Goal: Navigation & Orientation: Find specific page/section

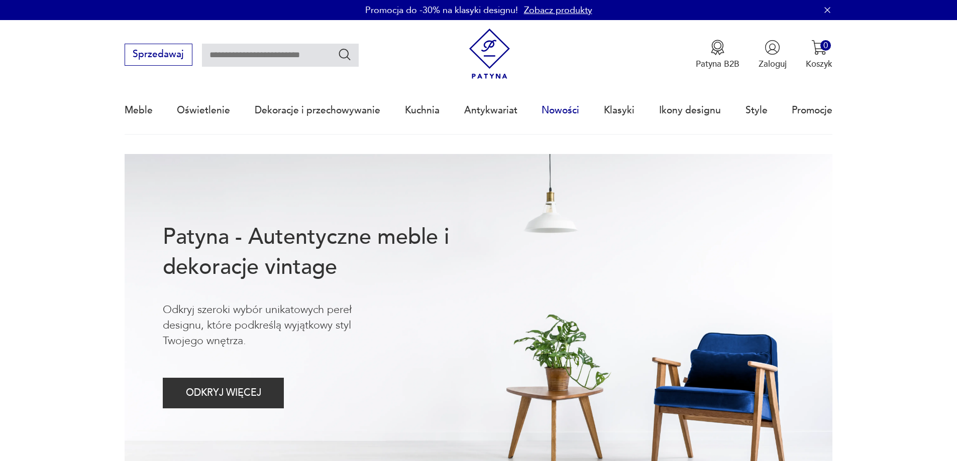
click at [566, 106] on link "Nowości" at bounding box center [560, 110] width 38 height 46
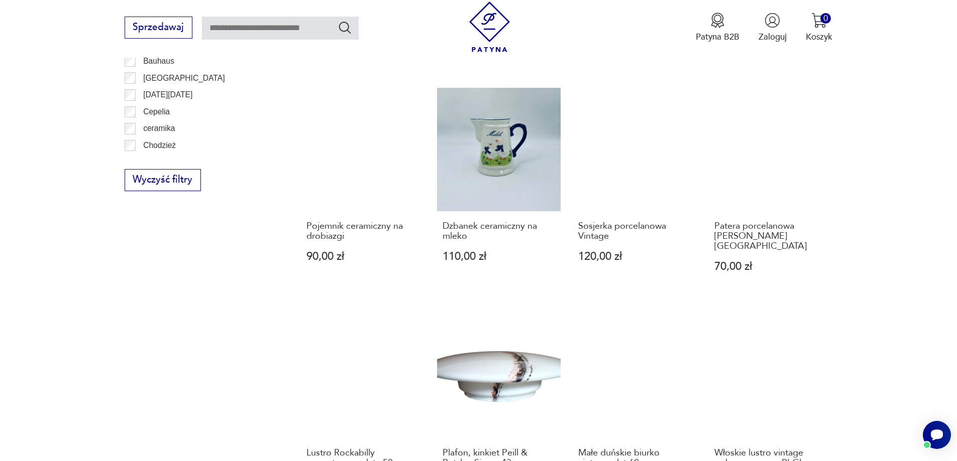
scroll to position [872, 0]
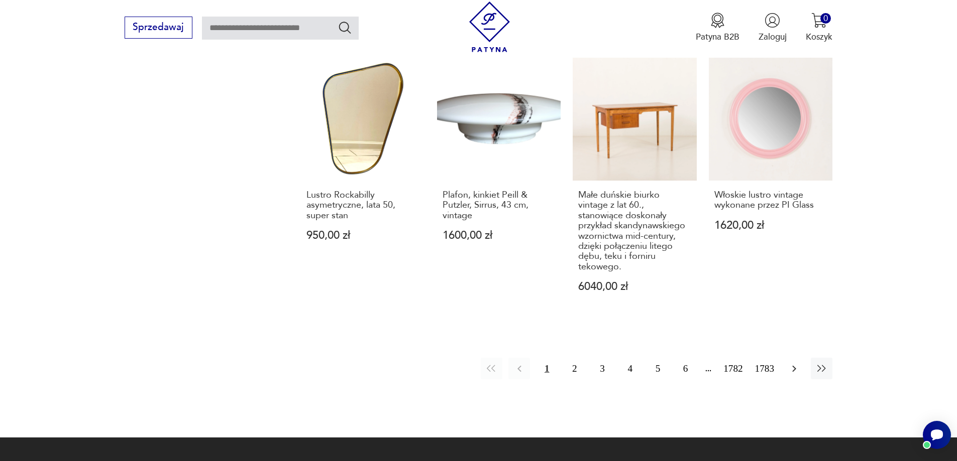
click at [790, 363] on icon "button" at bounding box center [794, 369] width 12 height 12
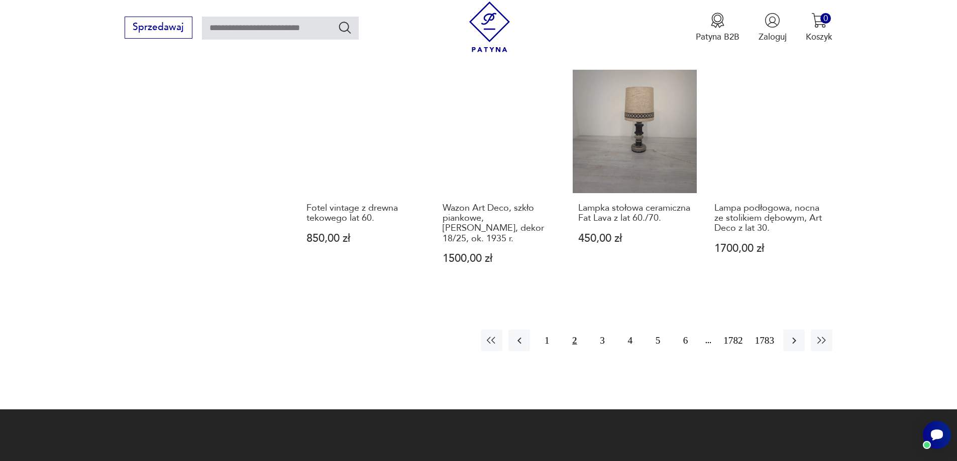
scroll to position [1074, 0]
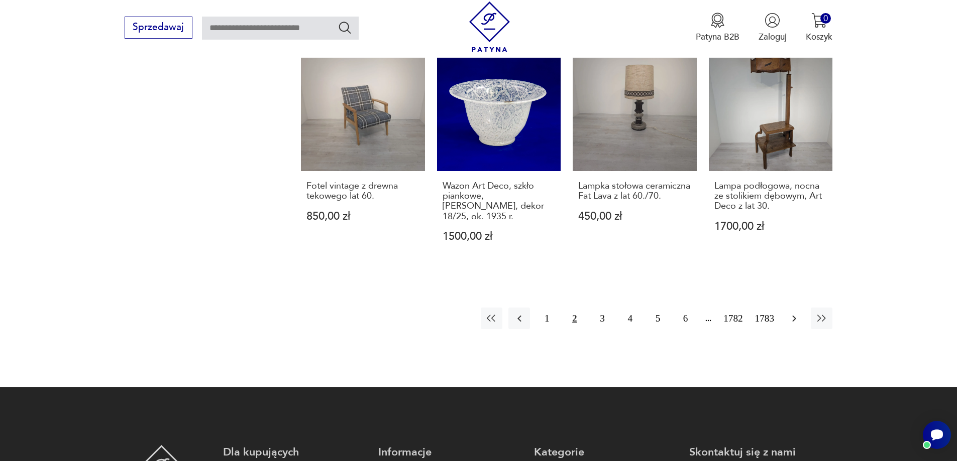
click at [788, 313] on icon "button" at bounding box center [794, 319] width 12 height 12
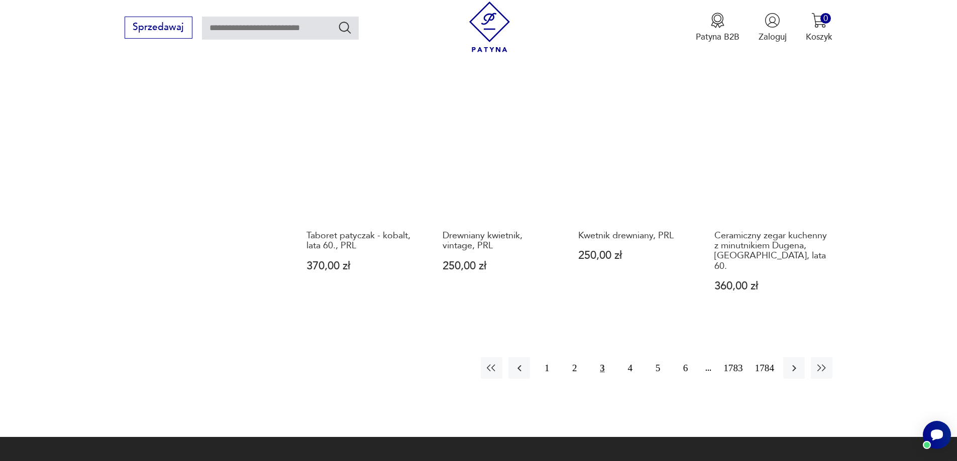
scroll to position [974, 0]
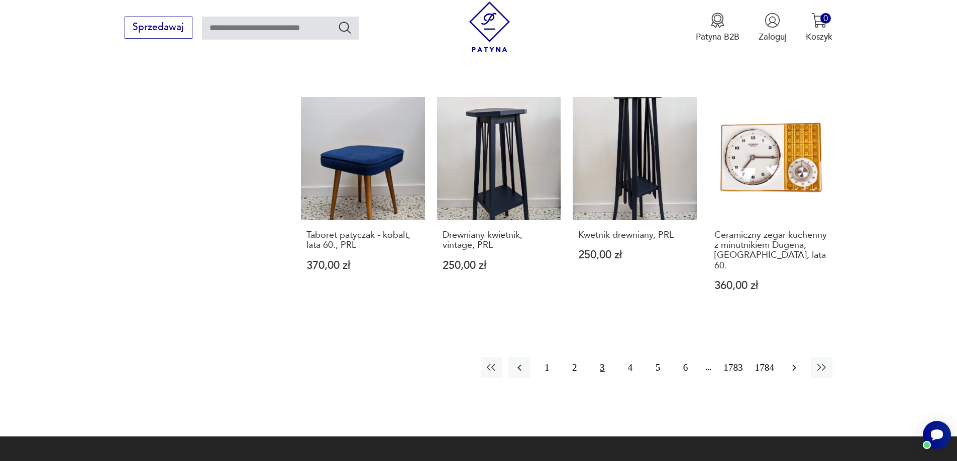
click at [792, 357] on button "button" at bounding box center [794, 368] width 22 height 22
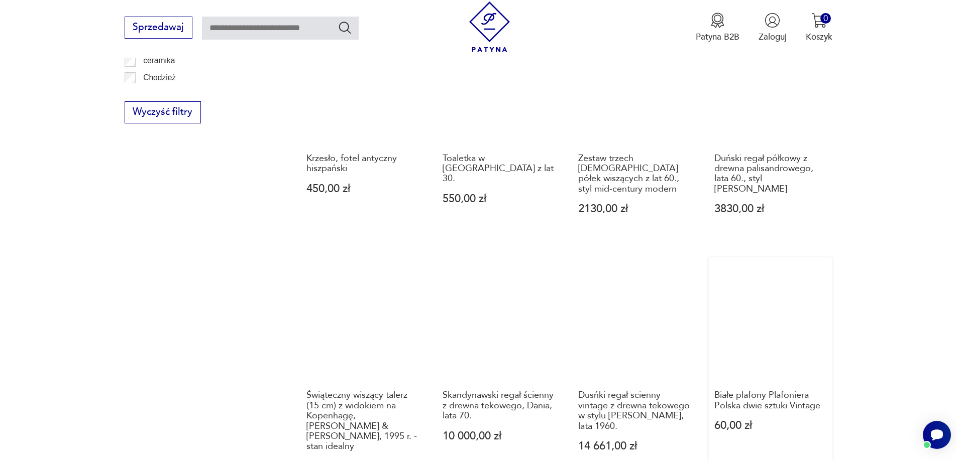
scroll to position [974, 0]
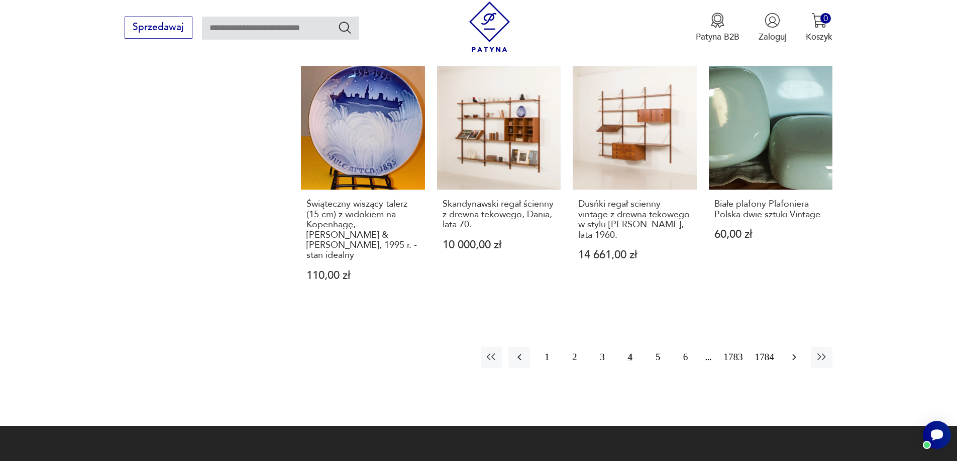
click at [794, 355] on icon "button" at bounding box center [794, 358] width 4 height 7
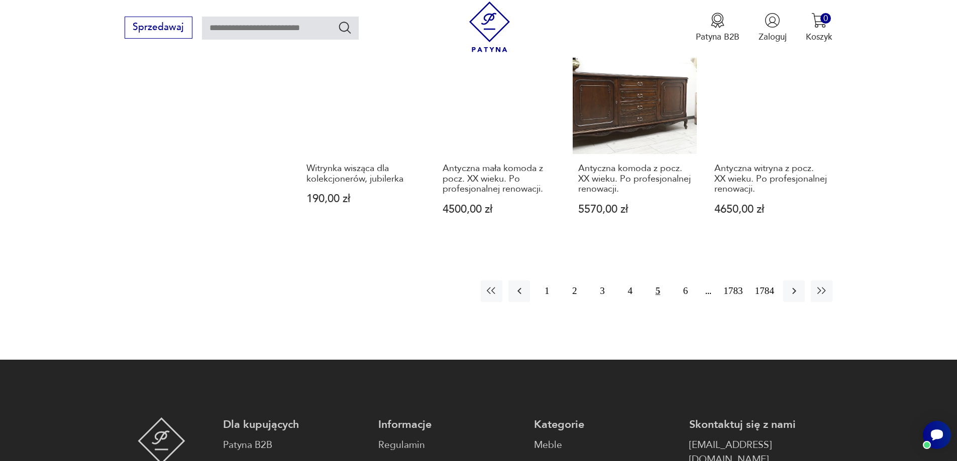
scroll to position [1024, 0]
